Goal: Transaction & Acquisition: Purchase product/service

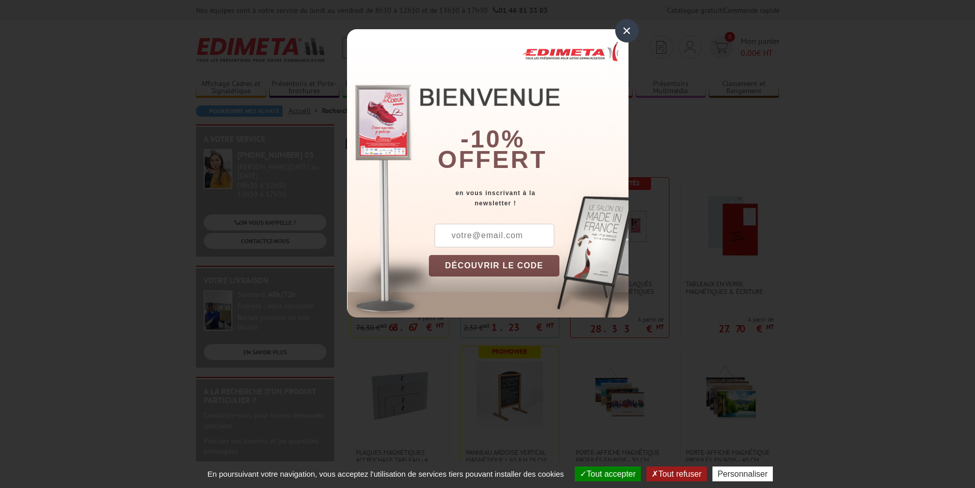
click at [627, 32] on div "×" at bounding box center [627, 31] width 24 height 24
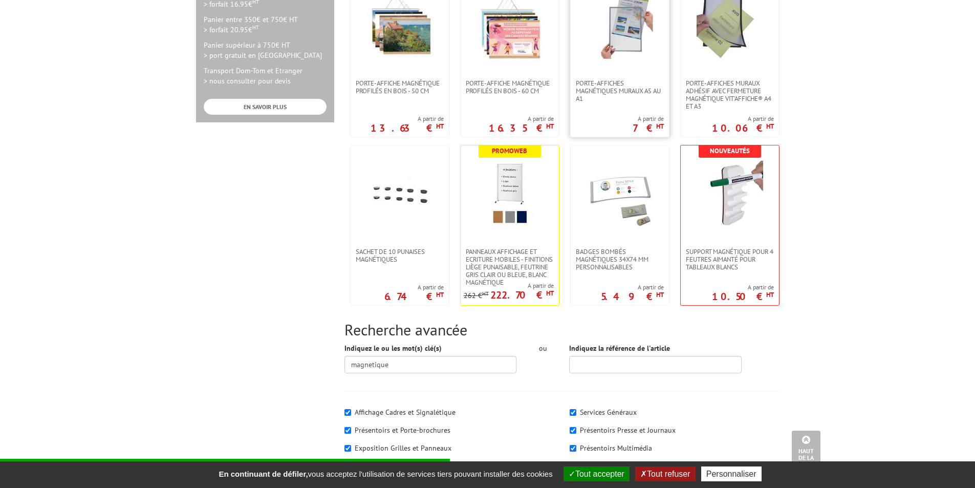
scroll to position [563, 0]
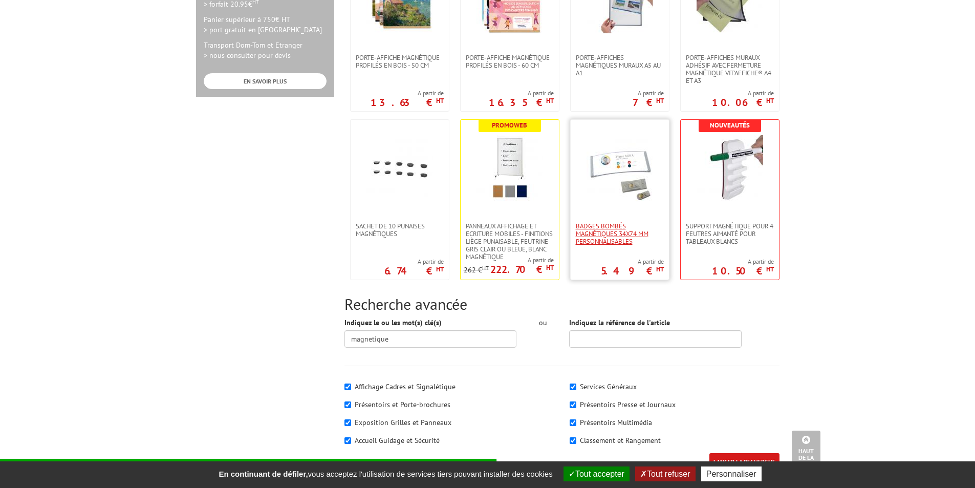
click at [606, 238] on span "Badges bombés magnétiques 34x74 mm personnalisables" at bounding box center [620, 233] width 88 height 23
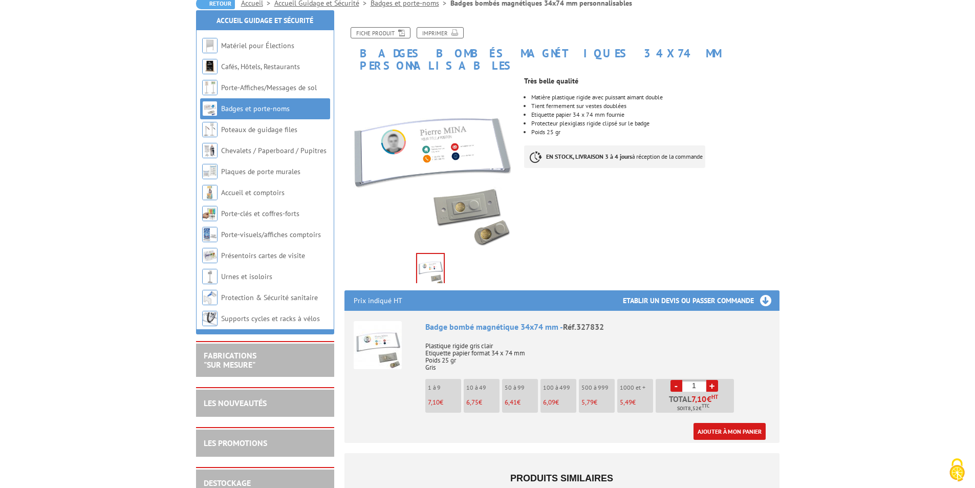
scroll to position [98, 0]
